Goal: Information Seeking & Learning: Learn about a topic

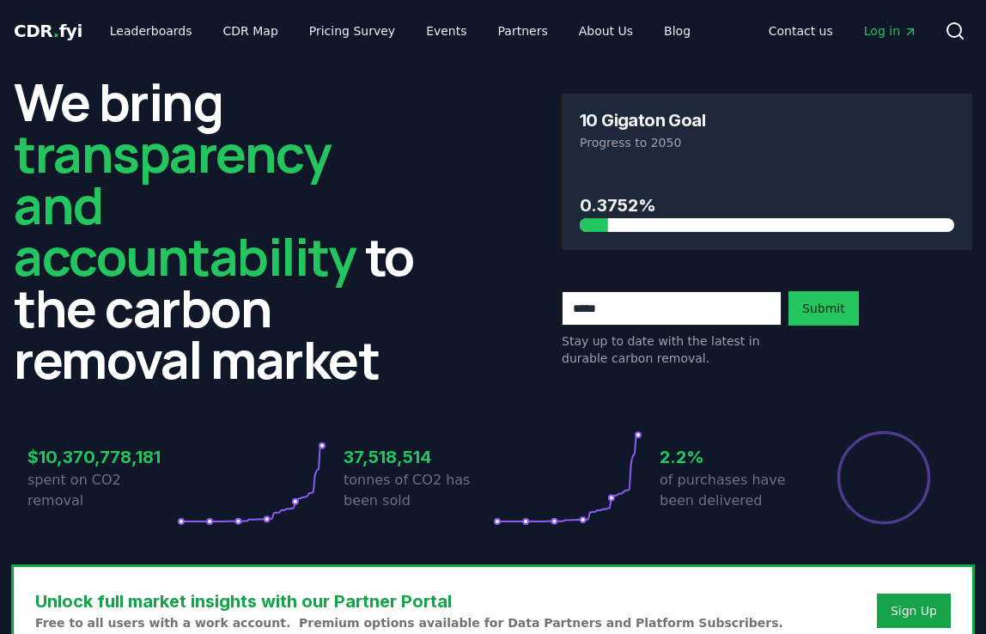
click at [508, 107] on div "We bring transparency and accountability to the carbon removal market 10 Gigato…" at bounding box center [493, 230] width 959 height 309
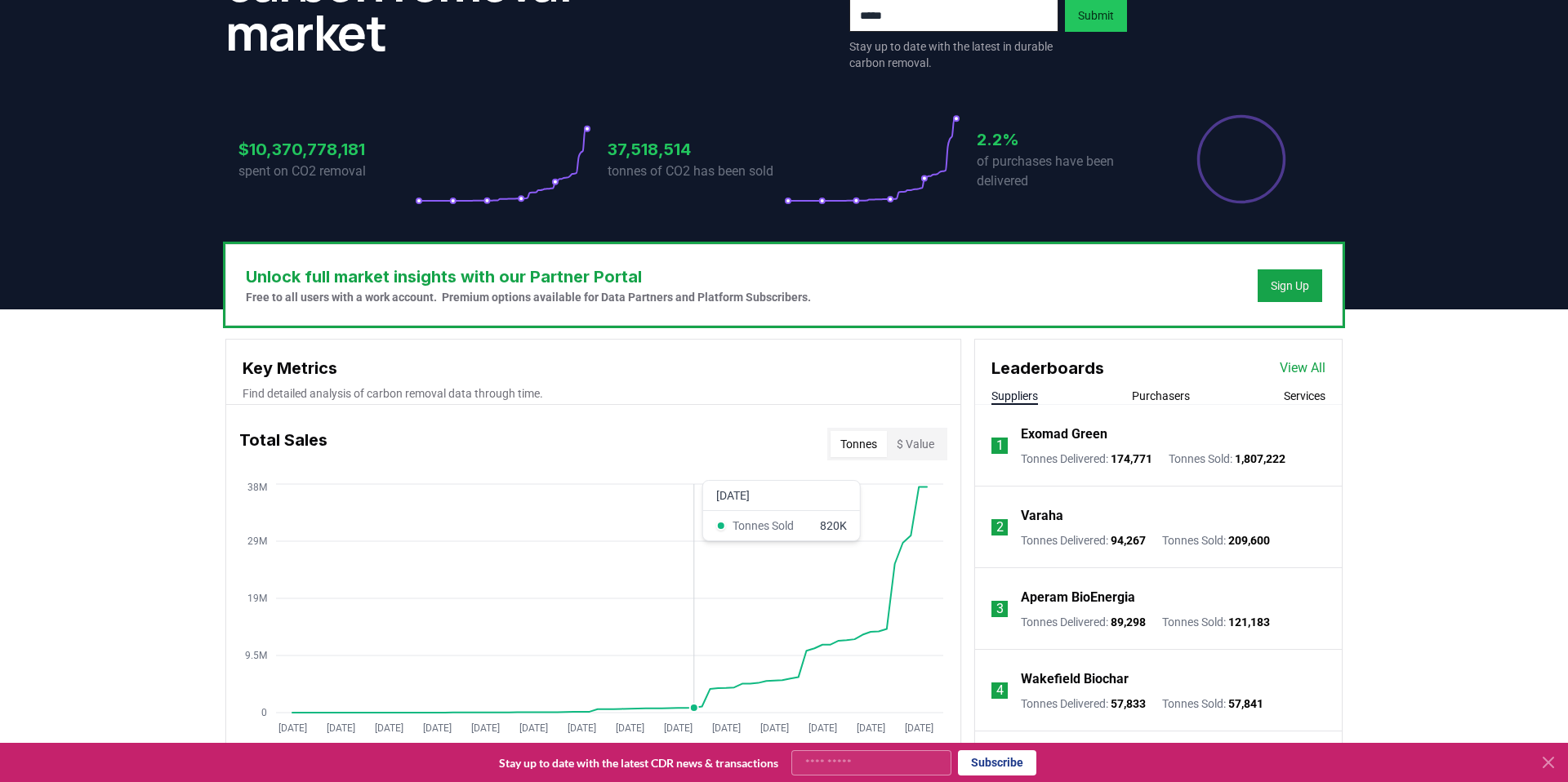
scroll to position [330, 0]
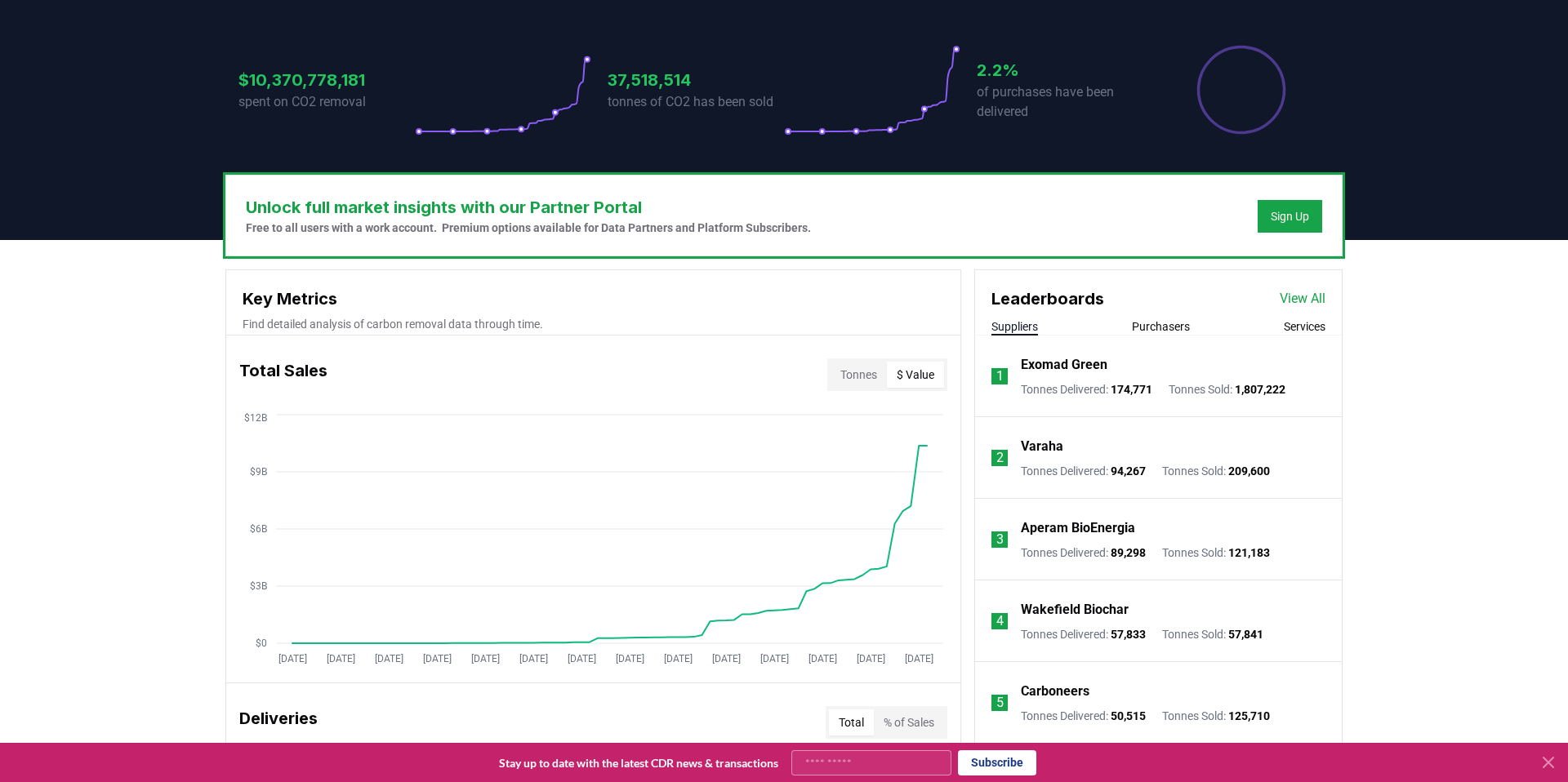
click at [932, 379] on button "$ Value" at bounding box center [915, 374] width 57 height 26
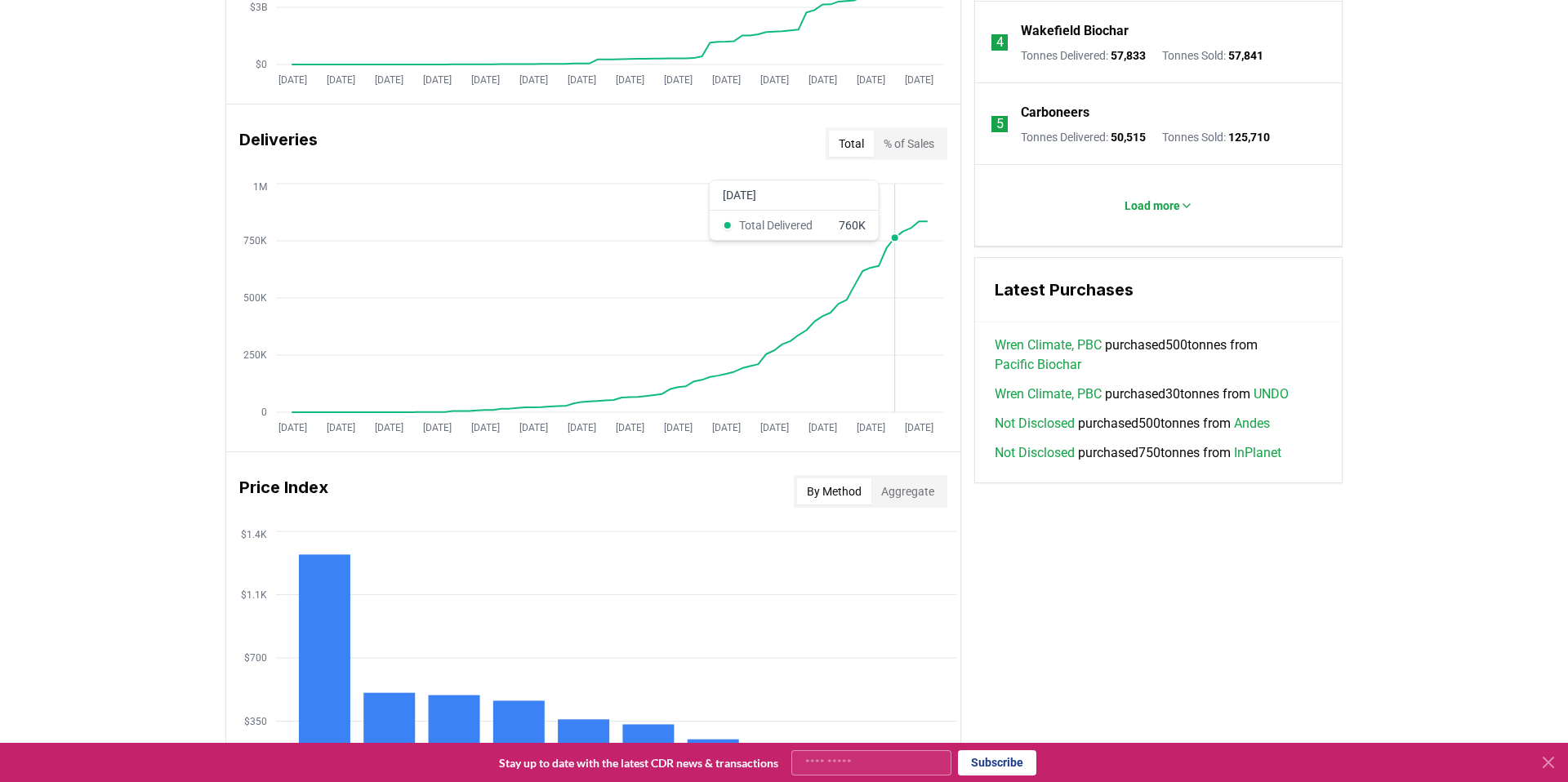
scroll to position [938, 0]
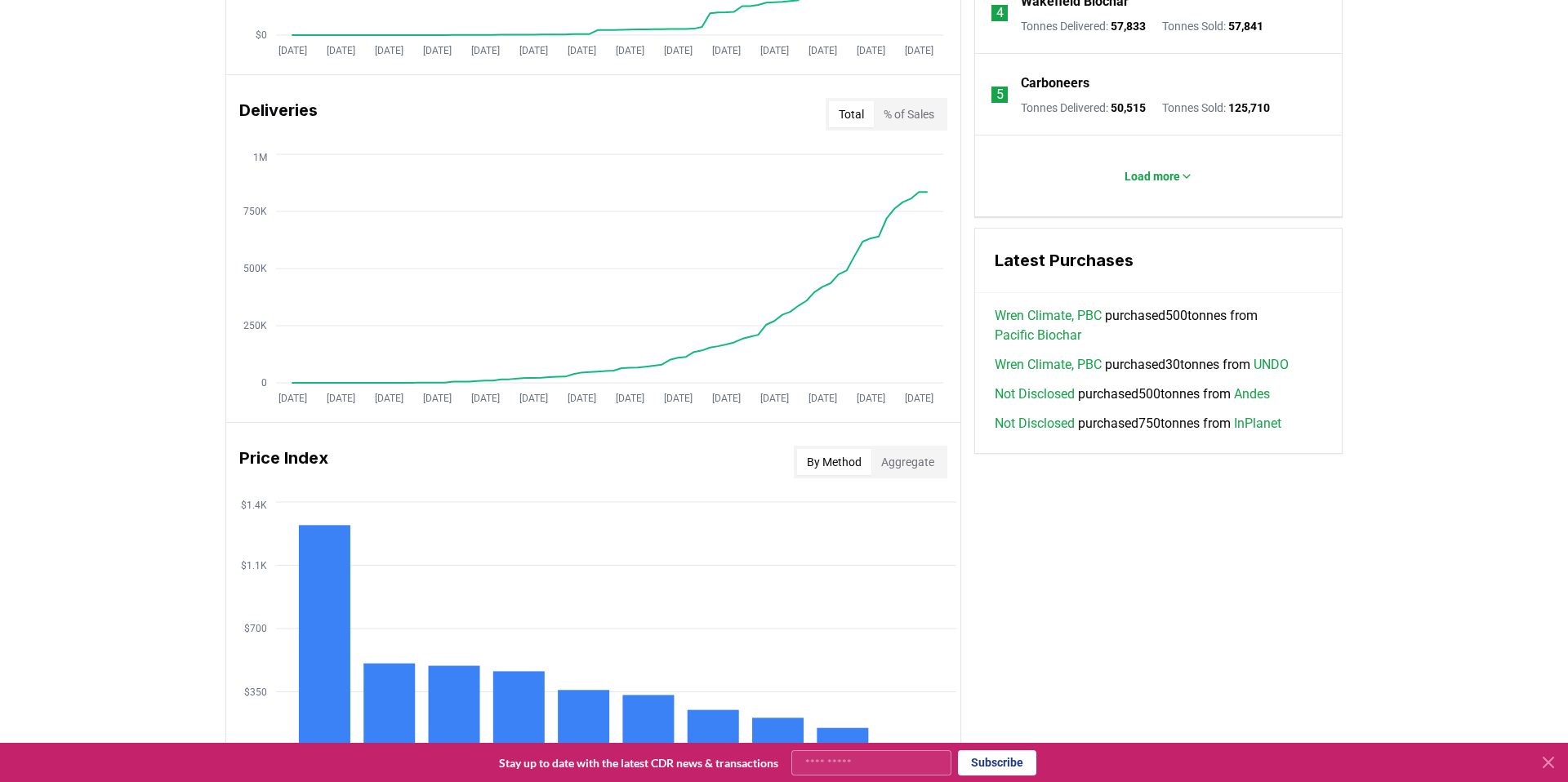
click at [936, 103] on button "% of Sales" at bounding box center [908, 114] width 70 height 26
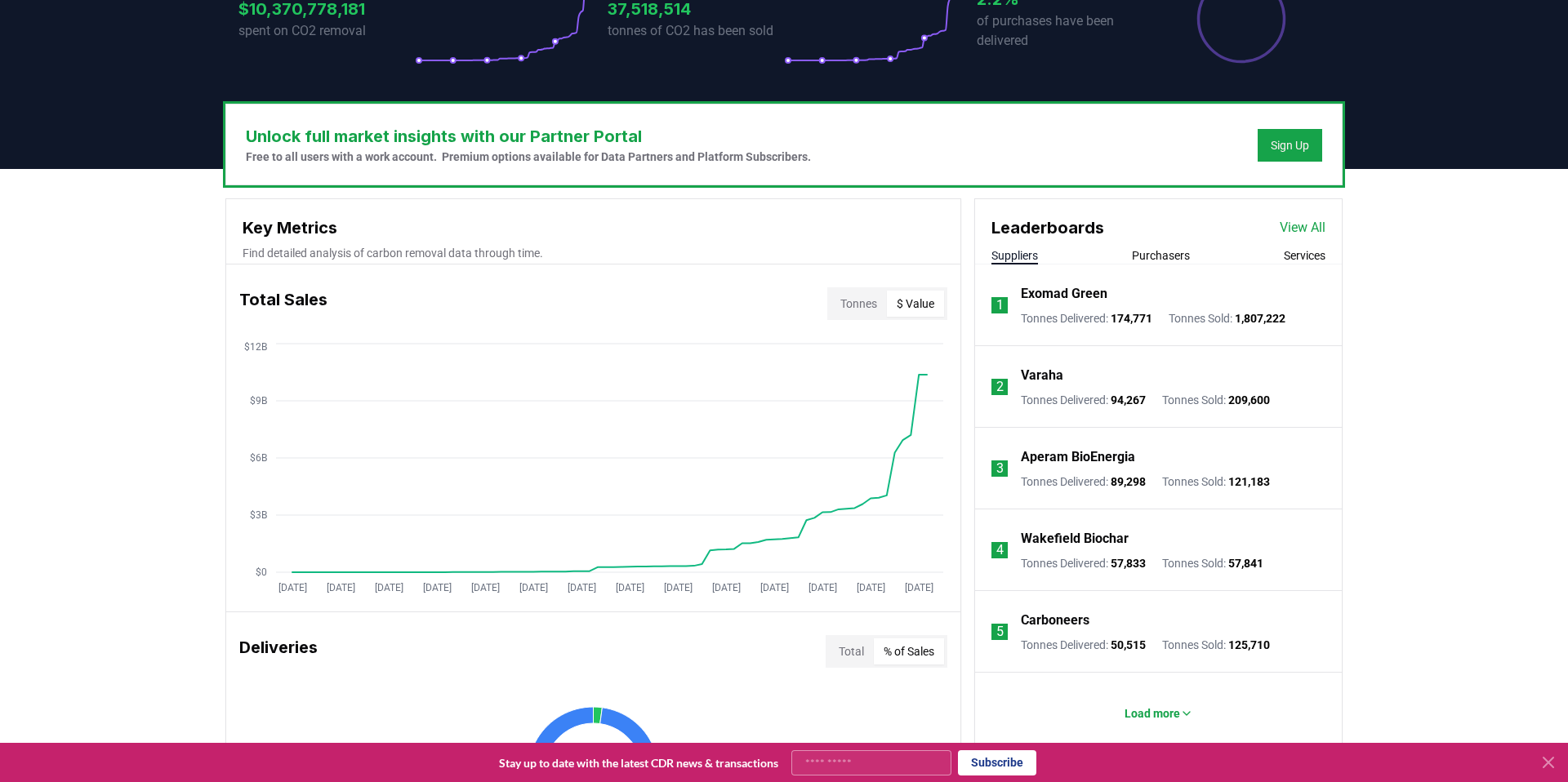
scroll to position [0, 0]
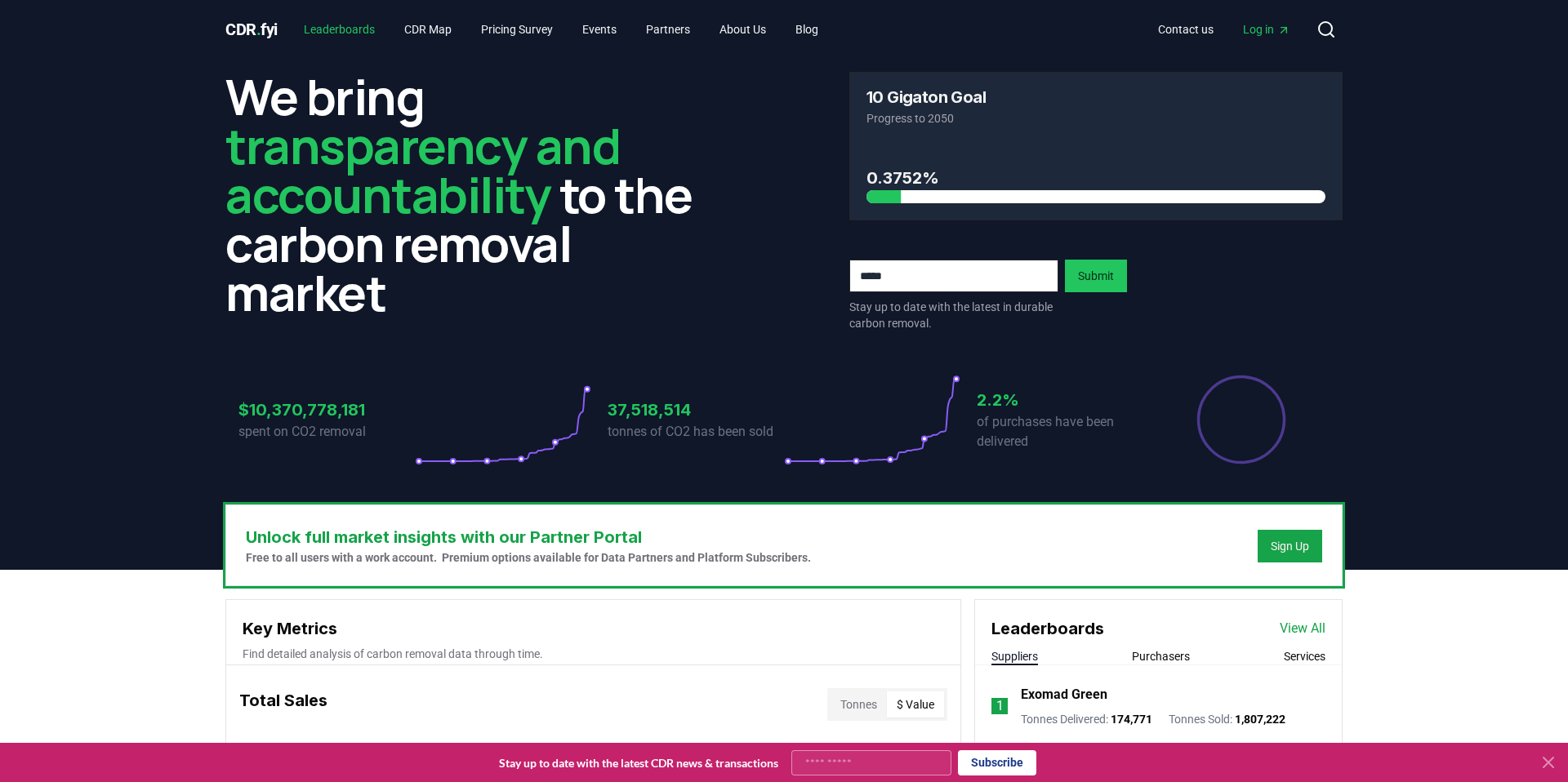
click at [340, 24] on link "Leaderboards" at bounding box center [339, 29] width 97 height 29
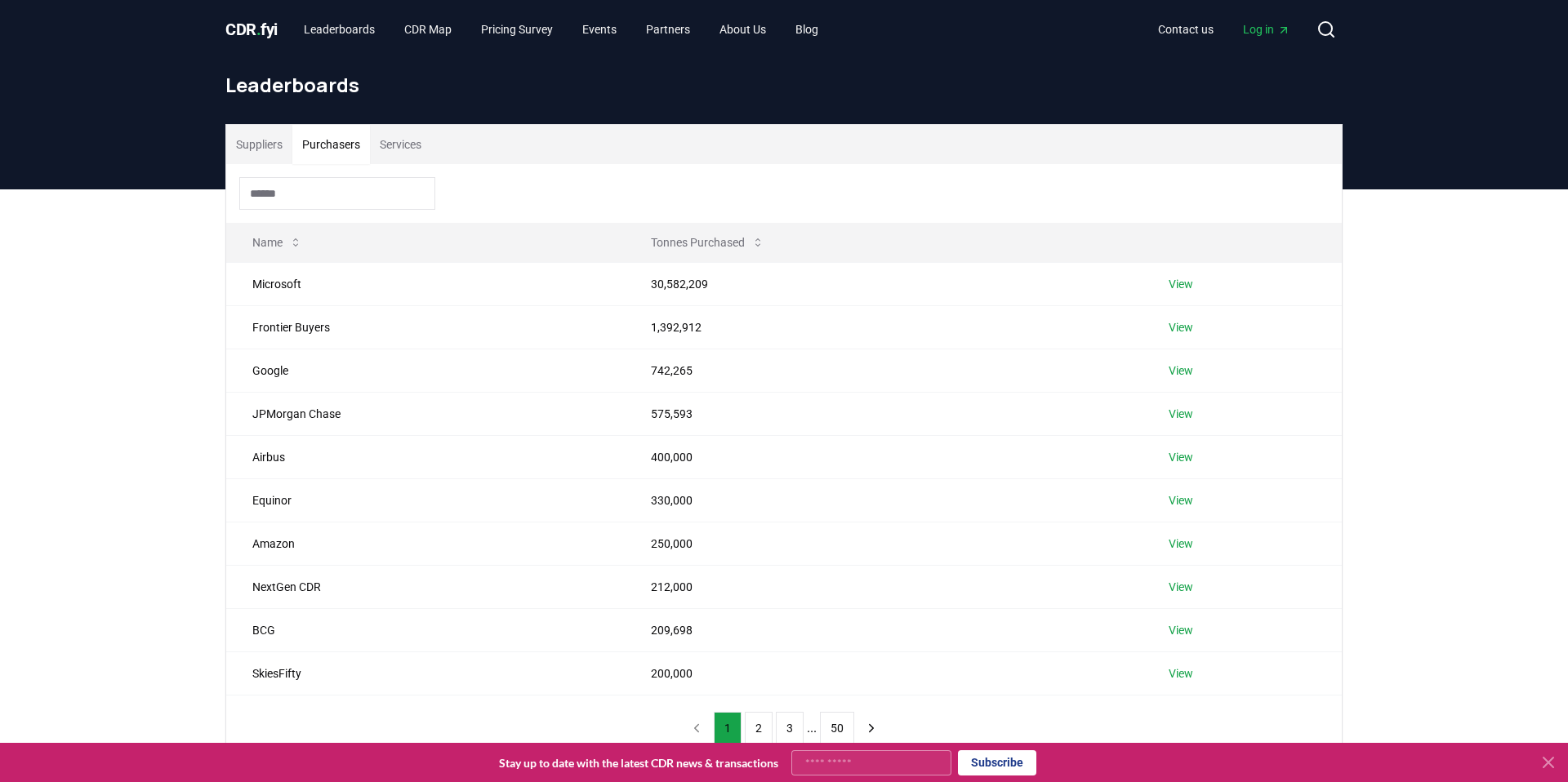
click at [339, 154] on button "Purchasers" at bounding box center [332, 143] width 78 height 39
drag, startPoint x: 631, startPoint y: 289, endPoint x: 719, endPoint y: 294, distance: 88.1
click at [719, 294] on td "30,582,209" at bounding box center [884, 284] width 519 height 44
drag, startPoint x: 235, startPoint y: 325, endPoint x: 359, endPoint y: 329, distance: 124.1
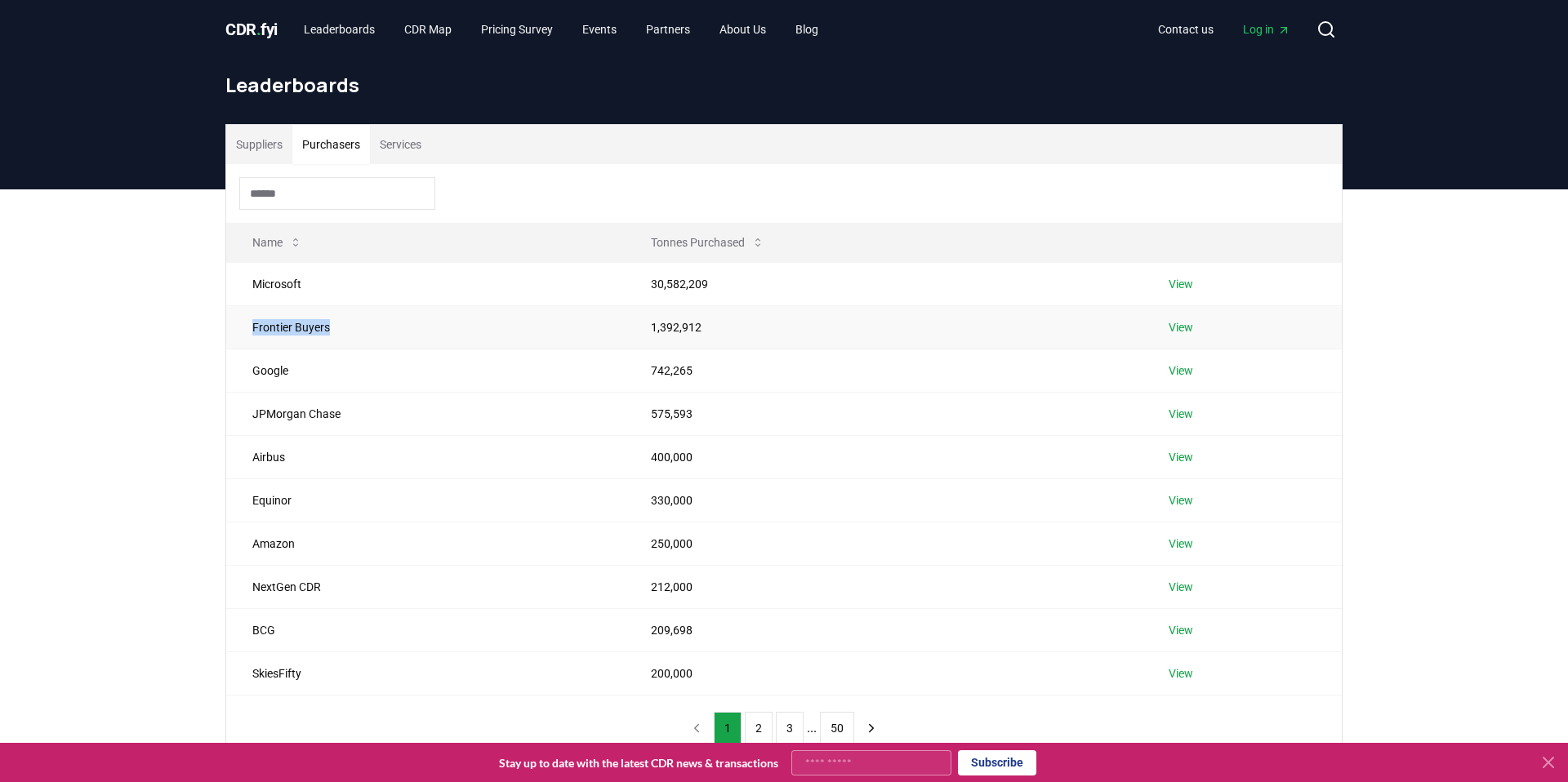
click at [359, 329] on td "Frontier Buyers" at bounding box center [425, 327] width 398 height 44
drag, startPoint x: 301, startPoint y: 424, endPoint x: 316, endPoint y: 424, distance: 15.0
click at [316, 424] on td "JPMorgan Chase" at bounding box center [425, 413] width 398 height 44
click at [315, 424] on td "JPMorgan Chase" at bounding box center [425, 413] width 398 height 44
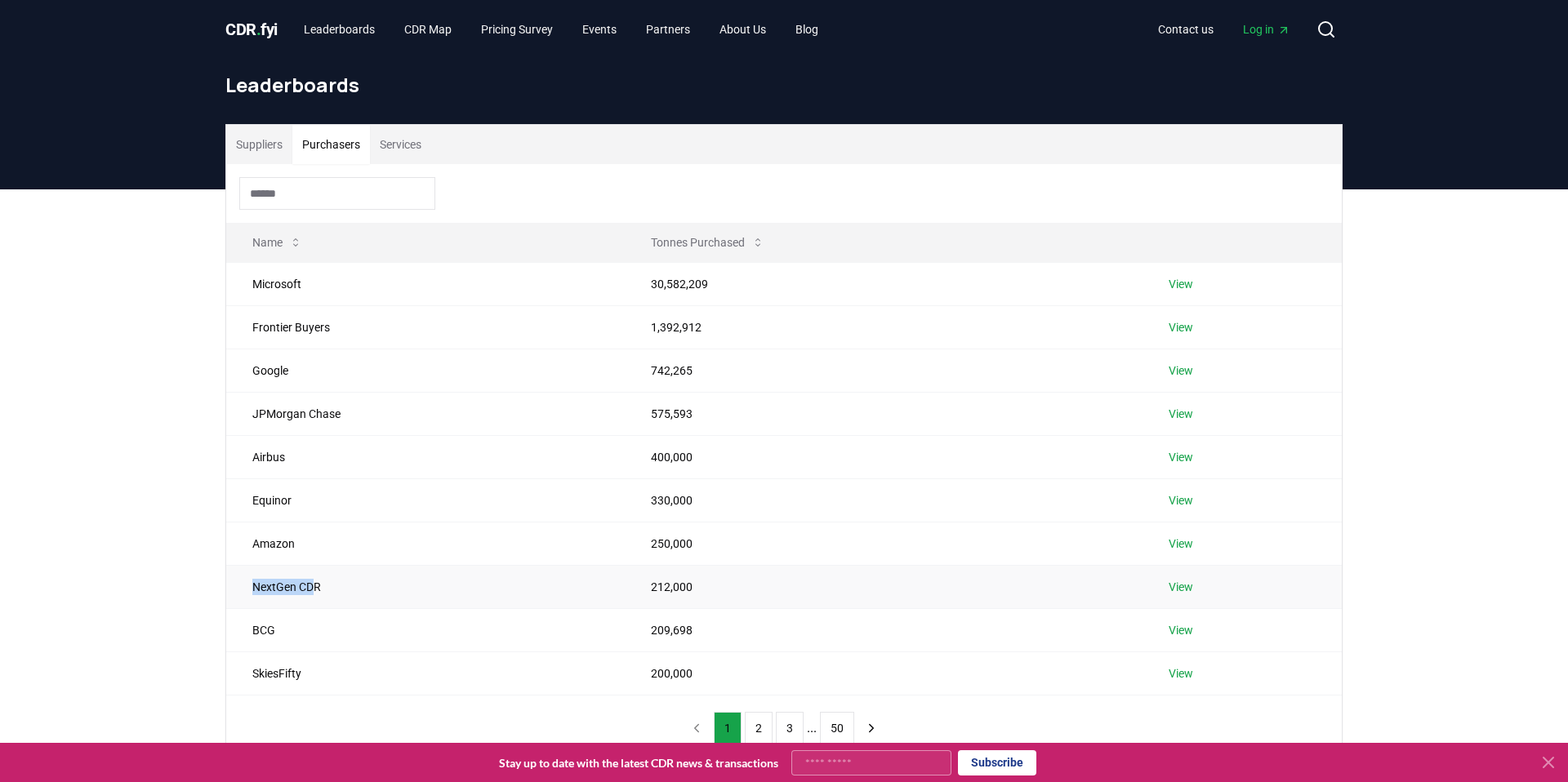
drag, startPoint x: 251, startPoint y: 586, endPoint x: 318, endPoint y: 589, distance: 67.1
click at [318, 589] on td "NextGen CDR" at bounding box center [425, 587] width 398 height 44
click at [253, 27] on span "CDR . fyi" at bounding box center [251, 29] width 52 height 20
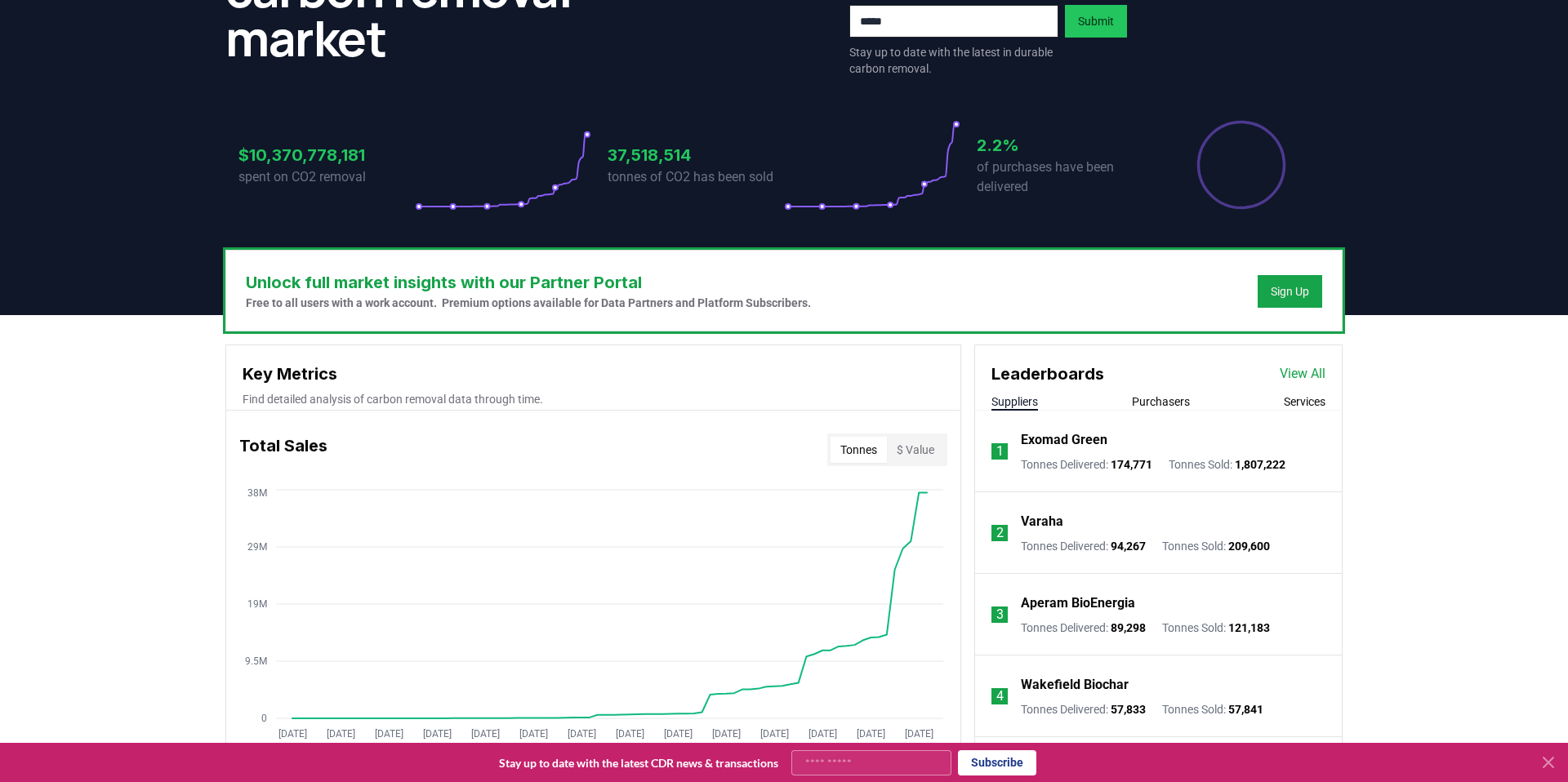
scroll to position [252, 0]
